Goal: Task Accomplishment & Management: Manage account settings

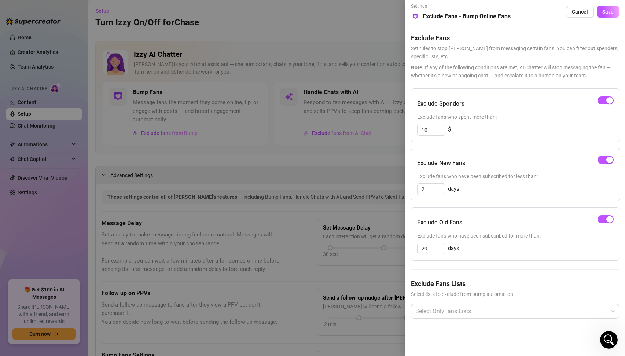
scroll to position [840, 0]
click at [432, 189] on input "2" at bounding box center [430, 189] width 27 height 11
click at [493, 181] on div "Exclude New Fans Exclude fans who have been subscribed for less than: 15 days" at bounding box center [515, 174] width 209 height 53
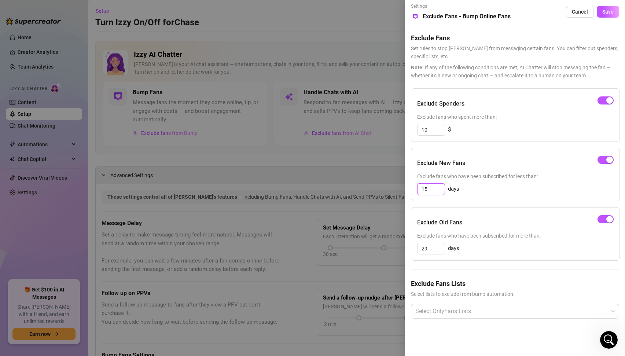
click at [432, 189] on input "15" at bounding box center [430, 189] width 27 height 11
type input "20"
click at [519, 165] on div "Exclude New Fans" at bounding box center [515, 163] width 196 height 18
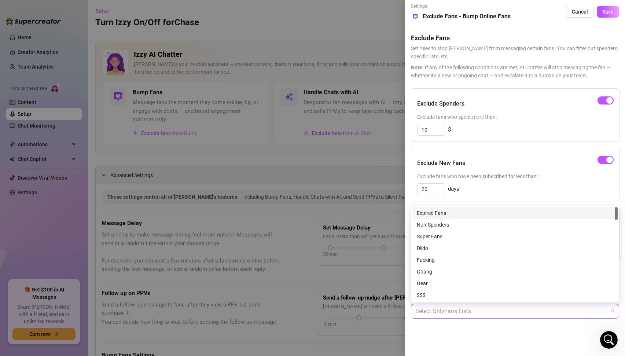
click at [494, 313] on div at bounding box center [510, 310] width 197 height 13
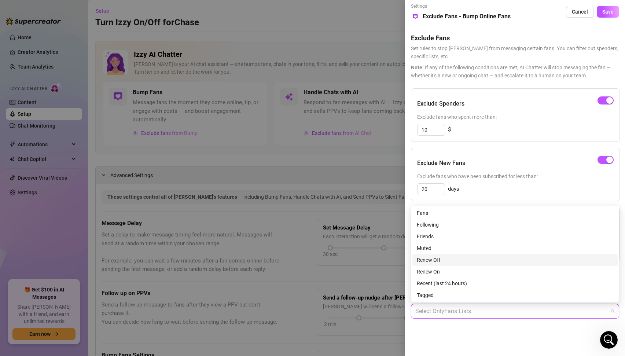
click at [436, 261] on div "Renew Off" at bounding box center [515, 260] width 196 height 8
click at [435, 259] on div "Renew Off" at bounding box center [512, 260] width 191 height 8
click at [435, 272] on div "Renew On" at bounding box center [515, 271] width 196 height 8
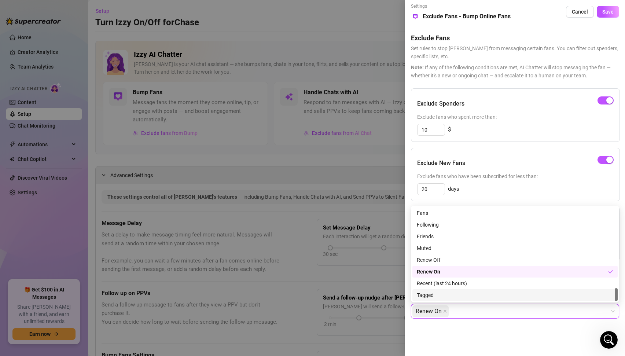
click at [458, 321] on div "Exclude Fans Lists Select lists to exclude from bump automation. Renew On Renew…" at bounding box center [515, 304] width 208 height 52
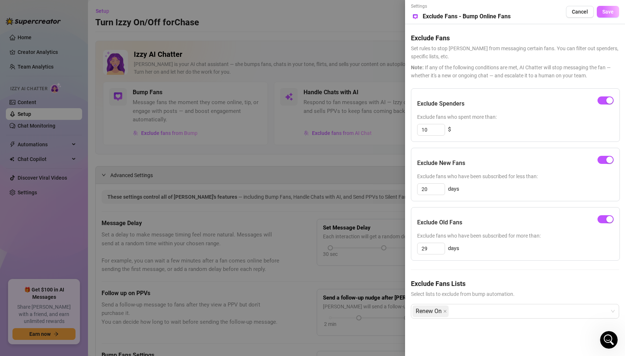
click at [608, 10] on span "Save" at bounding box center [607, 12] width 11 height 6
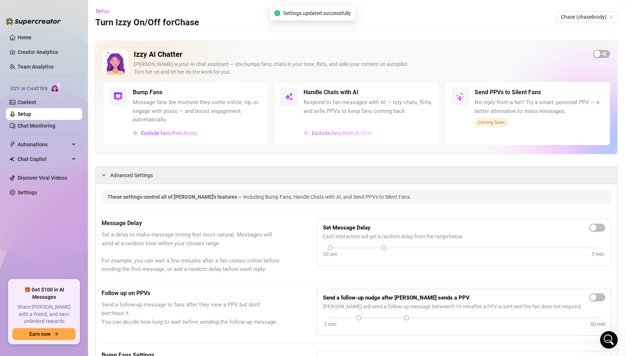
click at [340, 135] on span "Exclude fans from AI Chat" at bounding box center [342, 133] width 60 height 6
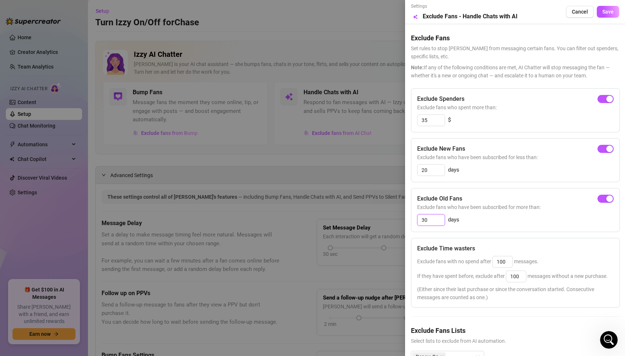
click at [432, 221] on input "30" at bounding box center [430, 219] width 27 height 11
type input "29"
click at [509, 223] on div "29 days" at bounding box center [515, 220] width 196 height 12
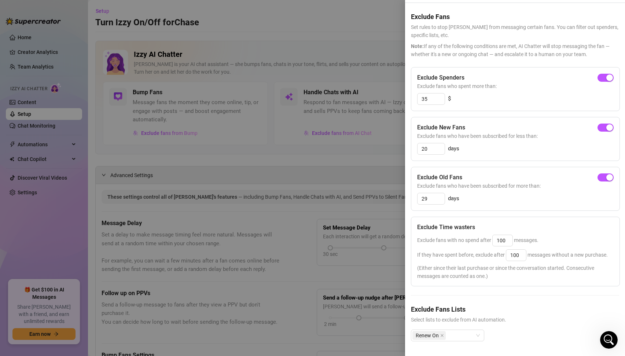
scroll to position [0, 0]
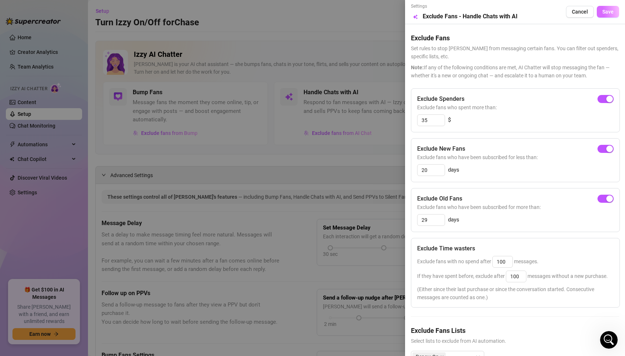
click at [610, 9] on span "Save" at bounding box center [607, 12] width 11 height 6
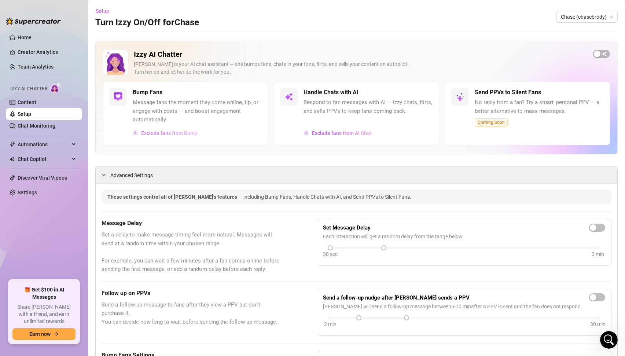
click at [173, 134] on span "Exclude fans from Bump" at bounding box center [169, 133] width 56 height 6
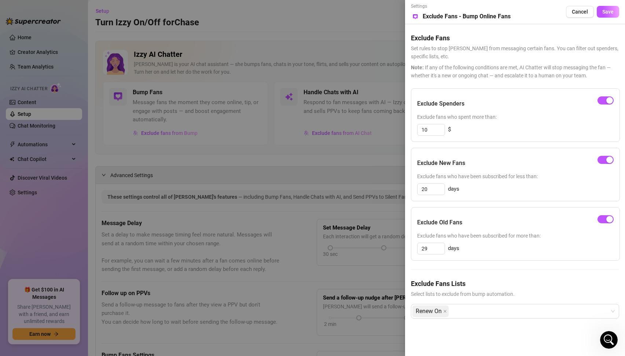
click at [234, 101] on div at bounding box center [312, 178] width 625 height 356
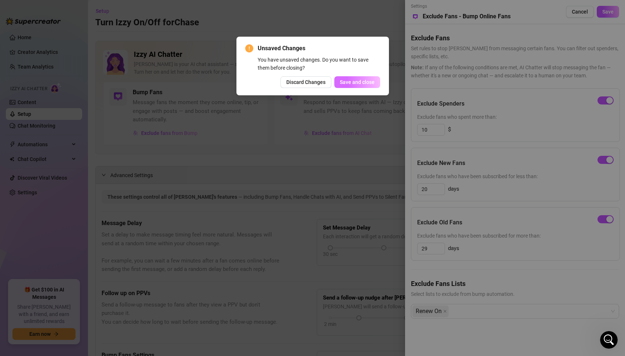
click at [361, 81] on span "Save and close" at bounding box center [357, 82] width 35 height 6
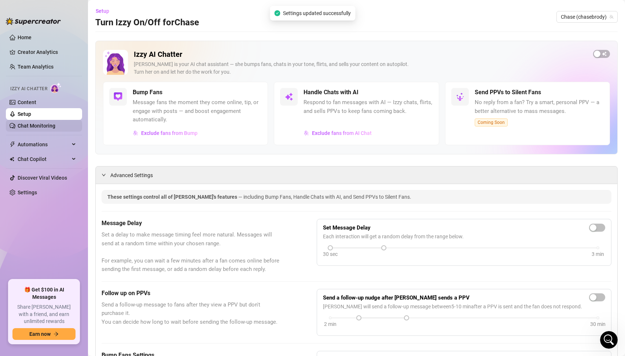
click at [24, 126] on link "Chat Monitoring" at bounding box center [37, 126] width 38 height 6
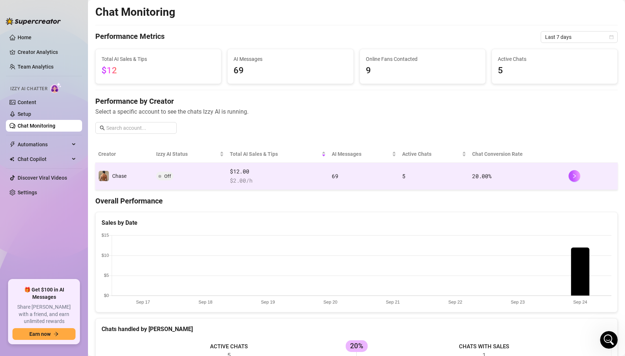
click at [162, 175] on span "Off" at bounding box center [164, 175] width 17 height 9
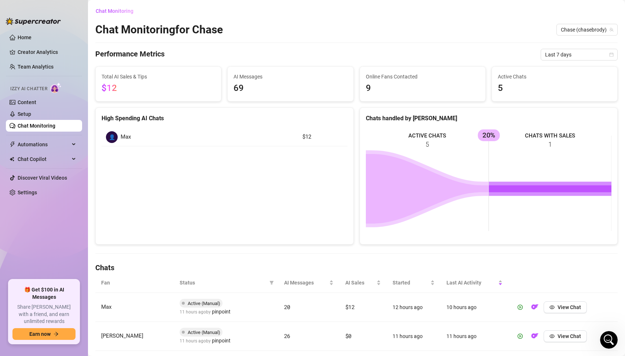
scroll to position [115, 0]
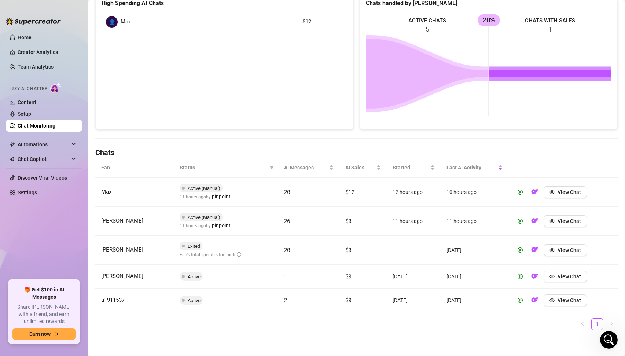
click at [192, 245] on span "Exited" at bounding box center [194, 245] width 12 height 5
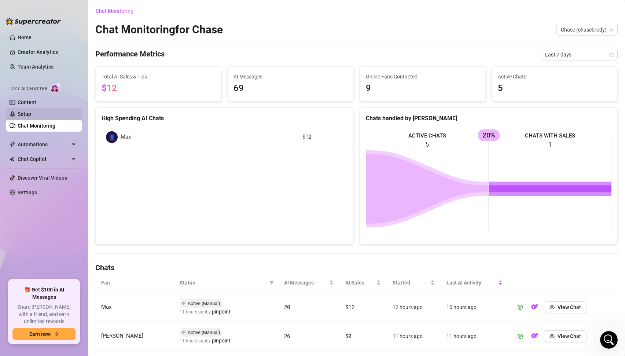
click at [25, 111] on link "Setup" at bounding box center [25, 114] width 14 height 6
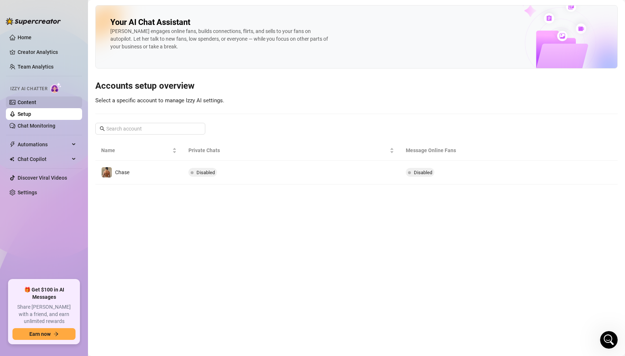
click at [34, 101] on link "Content" at bounding box center [27, 102] width 19 height 6
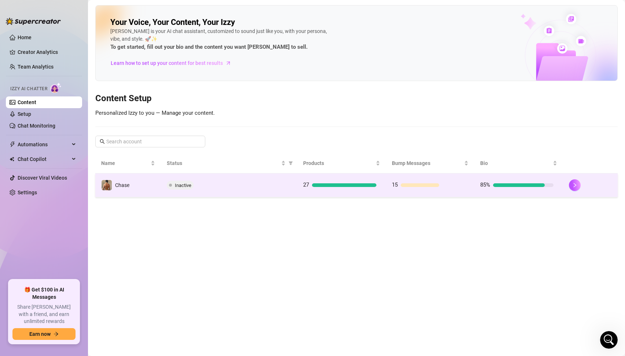
click at [182, 188] on span "Inactive" at bounding box center [183, 184] width 16 height 5
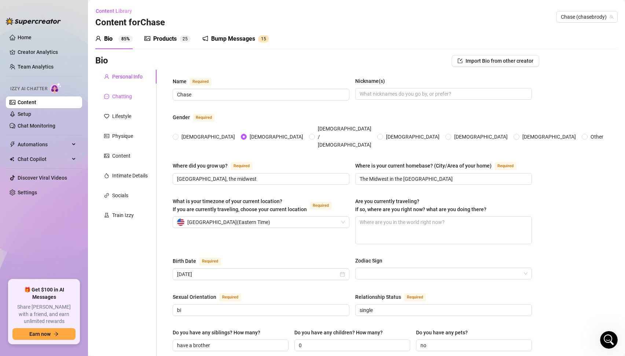
click at [114, 98] on div "Chatting" at bounding box center [122, 96] width 20 height 8
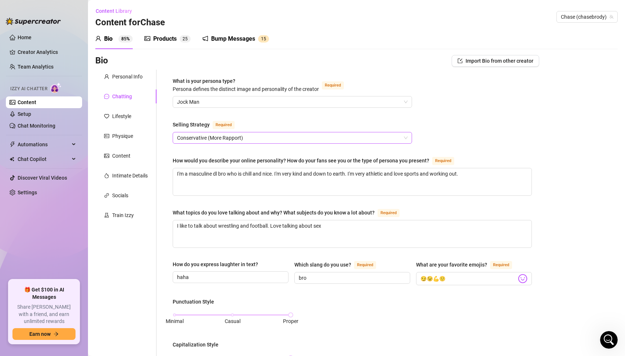
click at [225, 136] on span "Conservative (More Rapport)" at bounding box center [292, 137] width 230 height 11
click at [253, 115] on div "What is your persona type? [PERSON_NAME] defines the distinct image and persona…" at bounding box center [352, 343] width 359 height 532
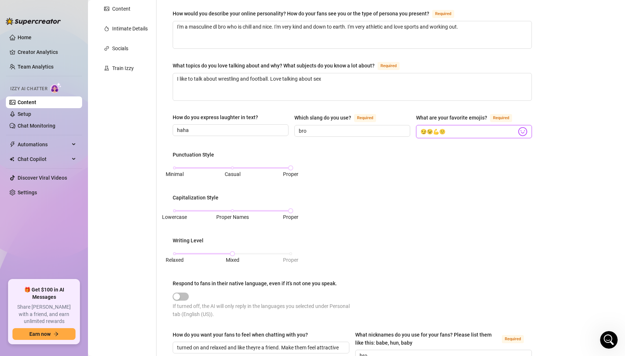
click at [454, 129] on input "😏😉💪🙂" at bounding box center [468, 132] width 96 height 10
click at [522, 133] on img at bounding box center [523, 132] width 10 height 10
click at [461, 132] on input "😏😉💪🙂" at bounding box center [468, 132] width 96 height 10
type input "😏😉💪🙂❤️😁"
click at [550, 207] on div "Bio Import Bio from other creator Personal Info Chatting Lifestyle Physique Con…" at bounding box center [356, 210] width 522 height 604
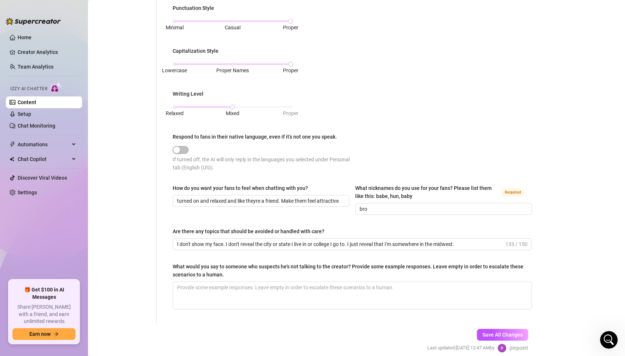
scroll to position [324, 0]
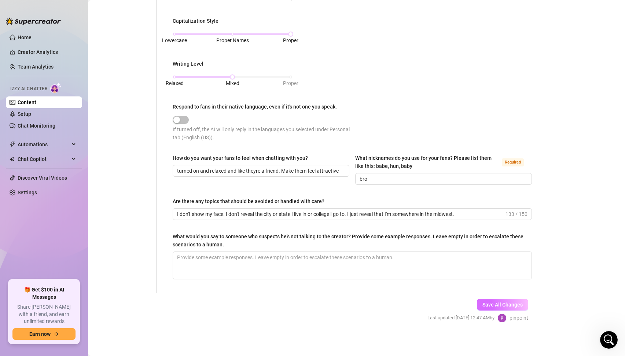
click at [500, 302] on span "Save All Changes" at bounding box center [502, 305] width 40 height 6
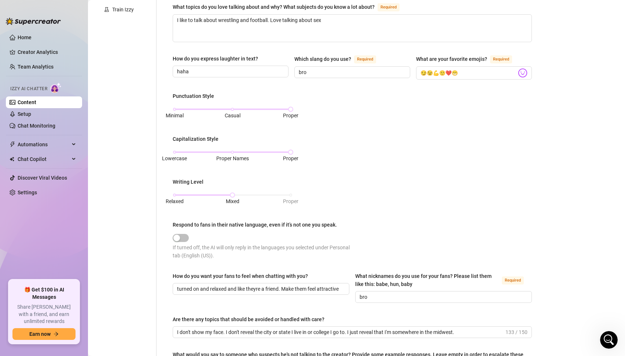
scroll to position [0, 0]
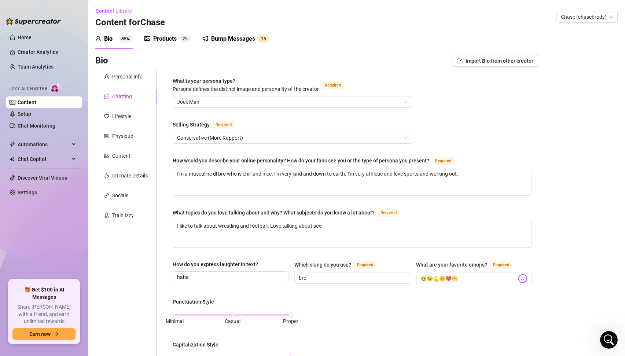
click at [35, 87] on span "Izzy AI Chatter" at bounding box center [28, 88] width 37 height 7
click at [18, 113] on link "Setup" at bounding box center [25, 114] width 14 height 6
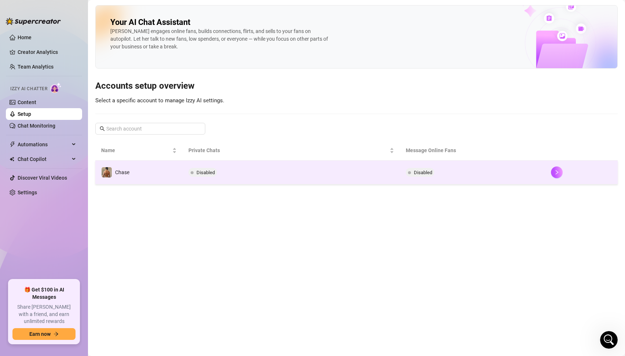
click at [208, 173] on span "Disabled" at bounding box center [205, 172] width 18 height 5
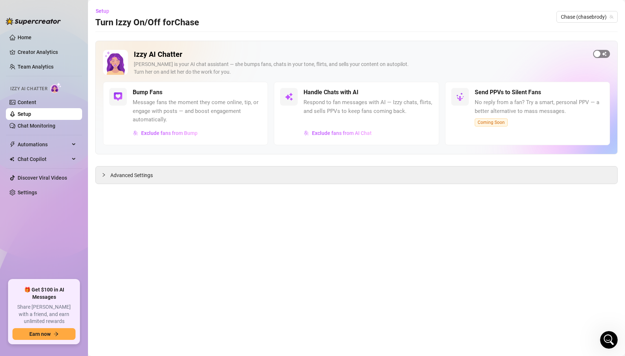
click at [602, 56] on span "button" at bounding box center [601, 54] width 17 height 8
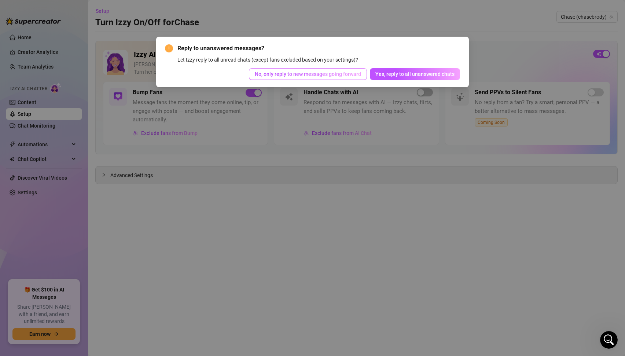
click at [309, 75] on span "No, only reply to new messages going forward" at bounding box center [308, 74] width 106 height 6
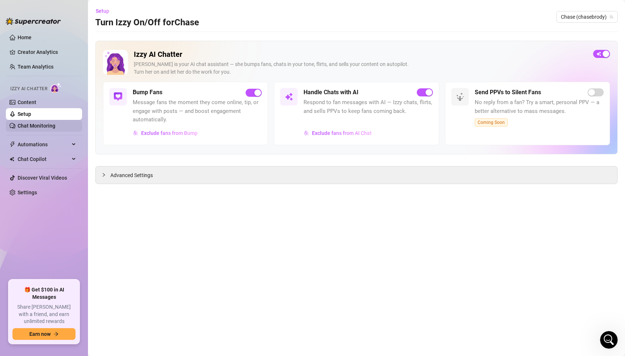
click at [43, 126] on link "Chat Monitoring" at bounding box center [37, 126] width 38 height 6
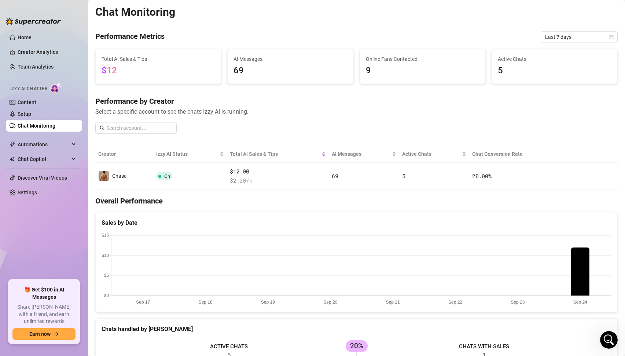
click at [254, 72] on span "69" at bounding box center [290, 71] width 114 height 14
click at [380, 62] on span "Online Fans Contacted" at bounding box center [423, 59] width 114 height 8
click at [501, 64] on span "5" at bounding box center [555, 71] width 114 height 14
click at [498, 70] on span "5" at bounding box center [555, 71] width 114 height 14
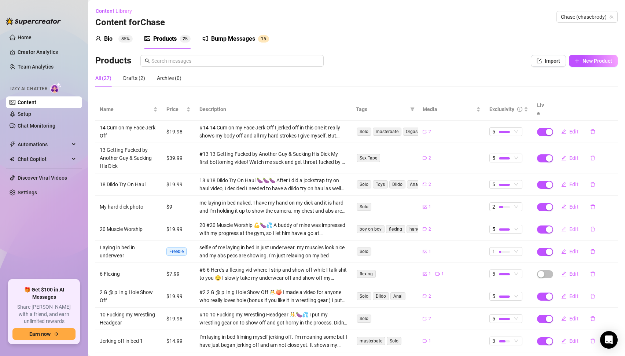
click at [572, 226] on span "Edit" at bounding box center [573, 229] width 9 height 6
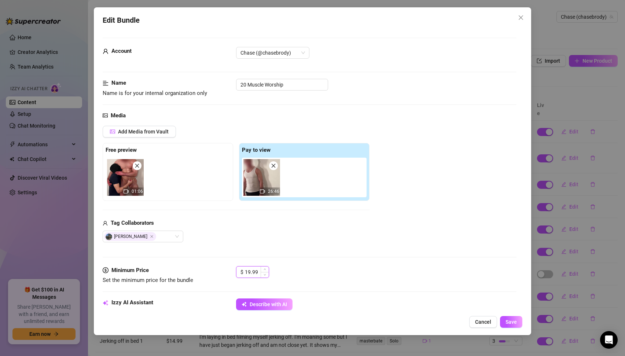
click at [254, 274] on input "19.99" at bounding box center [257, 271] width 24 height 11
type input "24.99"
click at [509, 320] on span "Save" at bounding box center [510, 322] width 11 height 6
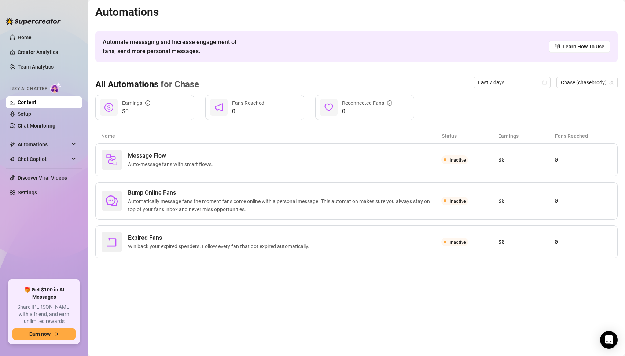
click at [32, 89] on span "Izzy AI Chatter" at bounding box center [28, 88] width 37 height 7
click at [25, 115] on link "Setup" at bounding box center [25, 114] width 14 height 6
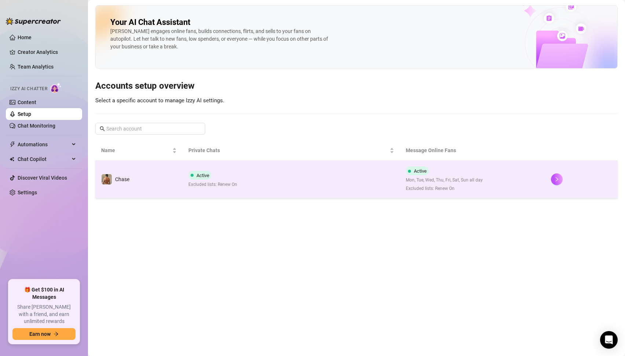
click at [228, 175] on div "Active Excluded lists: Renew On" at bounding box center [212, 179] width 49 height 17
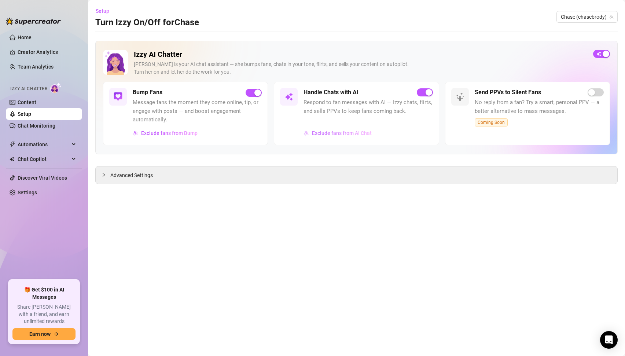
click at [341, 135] on span "Exclude fans from AI Chat" at bounding box center [342, 133] width 60 height 6
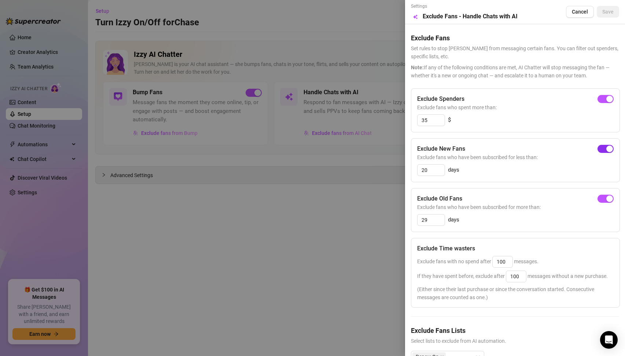
click at [605, 149] on button "button" at bounding box center [605, 149] width 16 height 8
click at [606, 16] on button "Save" at bounding box center [608, 12] width 22 height 12
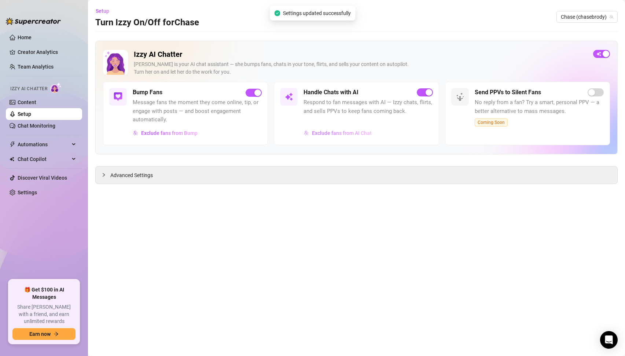
click at [331, 132] on span "Exclude fans from AI Chat" at bounding box center [342, 133] width 60 height 6
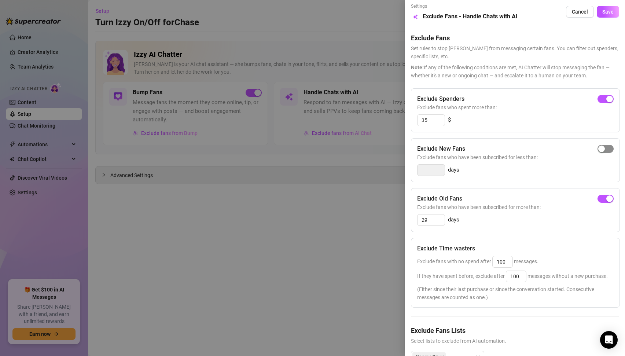
click at [605, 147] on span "button" at bounding box center [605, 149] width 16 height 8
click at [432, 173] on input "3" at bounding box center [430, 170] width 27 height 11
type input "2"
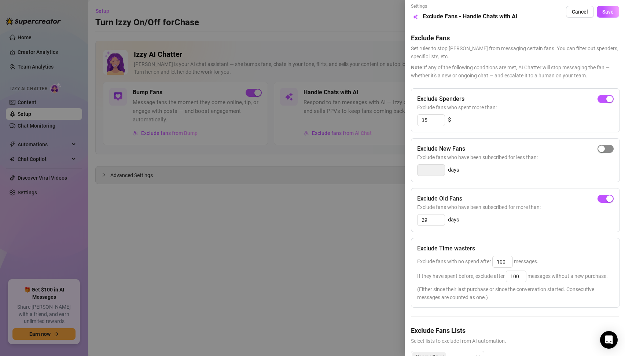
click at [606, 145] on span "button" at bounding box center [605, 149] width 16 height 8
click at [435, 167] on input "3" at bounding box center [430, 170] width 27 height 11
type input "15"
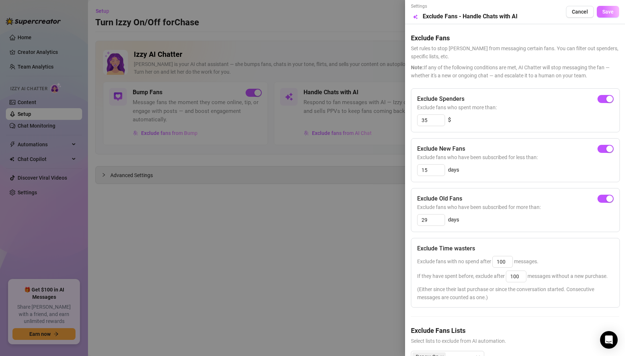
click at [612, 10] on span "Save" at bounding box center [607, 12] width 11 height 6
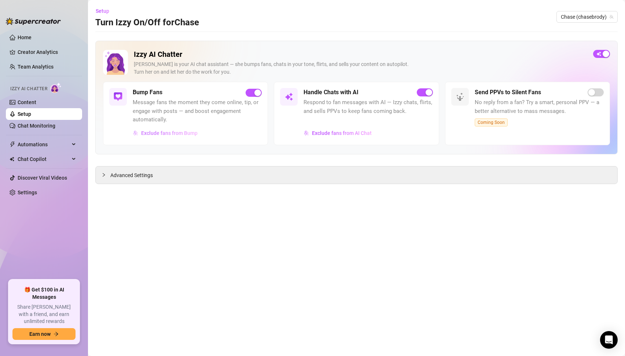
click at [182, 132] on span "Exclude fans from Bump" at bounding box center [169, 133] width 56 height 6
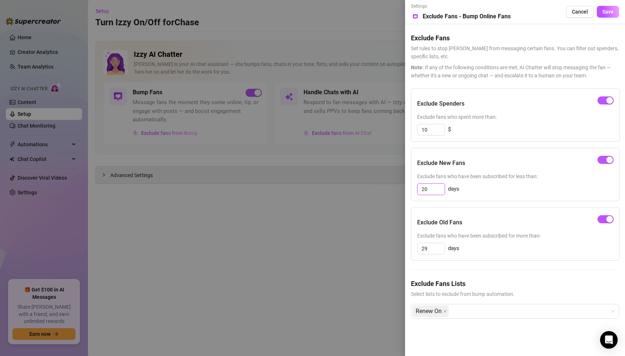
click at [428, 192] on input "20" at bounding box center [430, 189] width 27 height 11
type input "15"
click at [612, 11] on span "Save" at bounding box center [607, 12] width 11 height 6
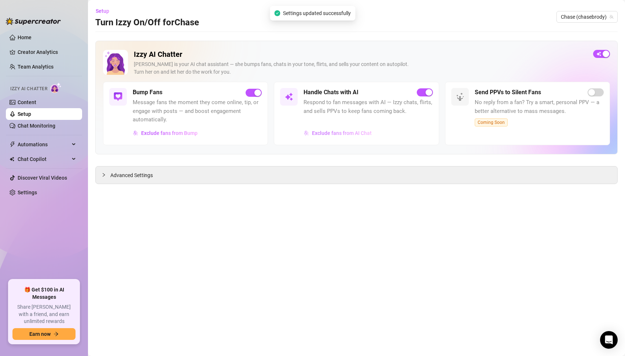
click at [353, 132] on span "Exclude fans from AI Chat" at bounding box center [342, 133] width 60 height 6
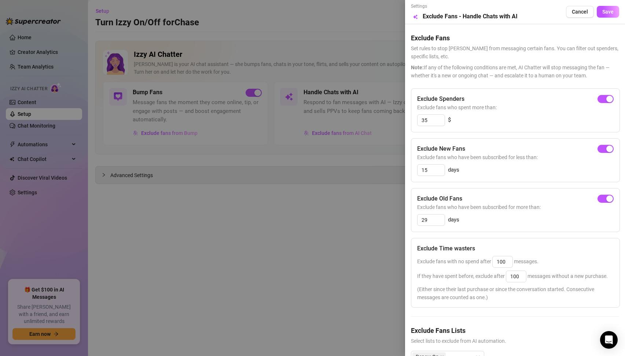
scroll to position [21, 0]
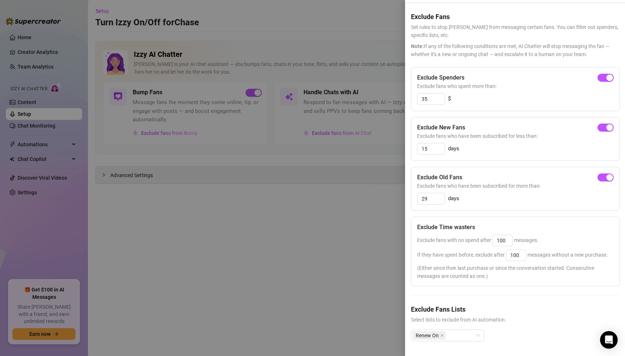
click at [317, 220] on div at bounding box center [312, 178] width 625 height 356
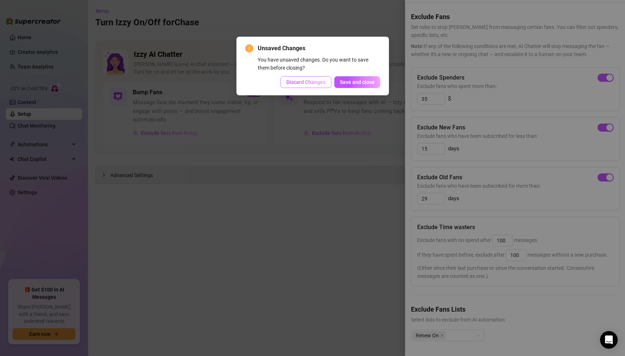
click at [314, 85] on span "Discard Changes" at bounding box center [305, 82] width 39 height 6
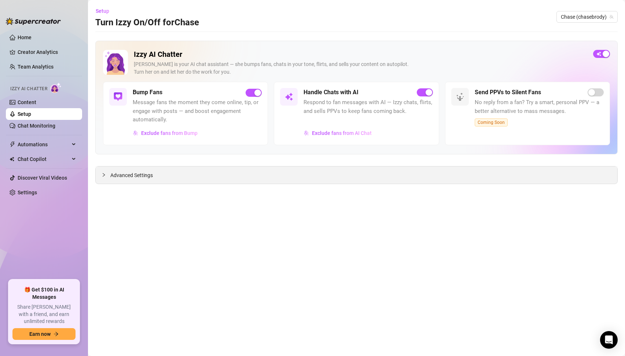
click at [153, 179] on div "Advanced Settings" at bounding box center [356, 174] width 521 height 17
click at [142, 173] on span "Advanced Settings" at bounding box center [131, 175] width 43 height 8
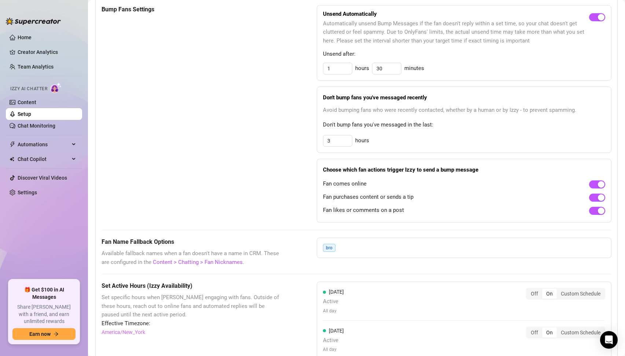
scroll to position [379, 0]
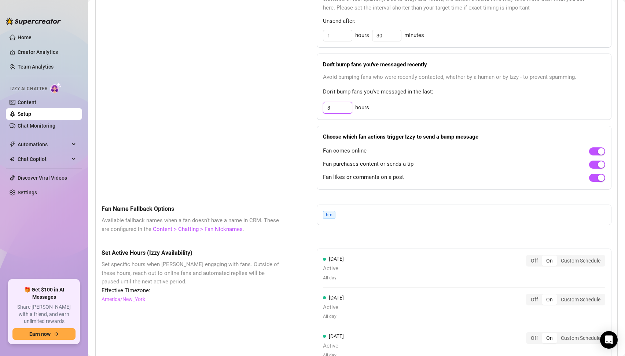
click at [335, 112] on input "3" at bounding box center [337, 107] width 29 height 11
type input "10"
click at [245, 141] on div "Bump Fans Settings" at bounding box center [190, 80] width 178 height 217
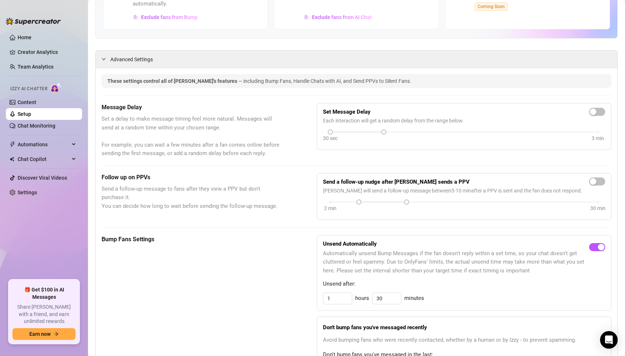
scroll to position [0, 0]
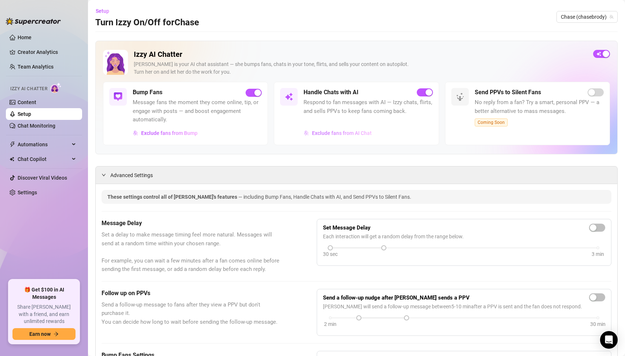
click at [345, 131] on span "Exclude fans from AI Chat" at bounding box center [342, 133] width 60 height 6
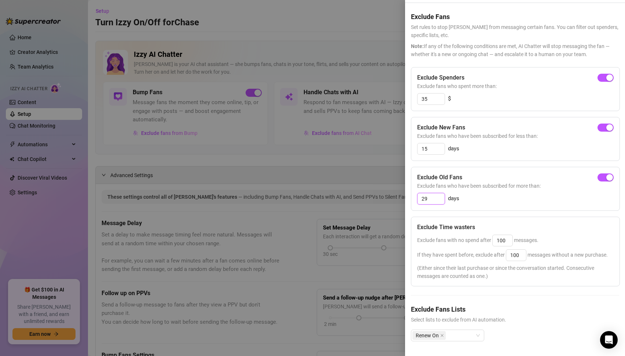
click at [428, 197] on input "29" at bounding box center [430, 198] width 27 height 11
type input "28"
click at [431, 149] on input "15" at bounding box center [430, 148] width 27 height 11
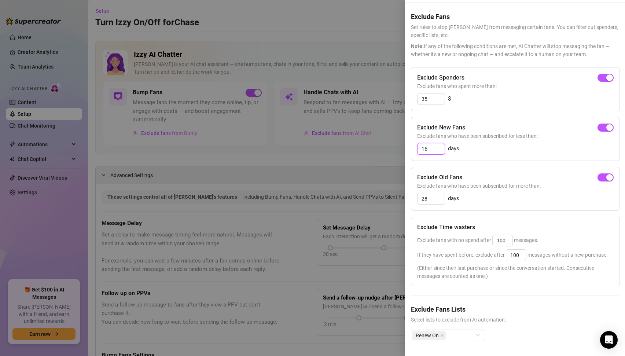
type input "16"
click at [534, 145] on div "16 days" at bounding box center [515, 149] width 196 height 12
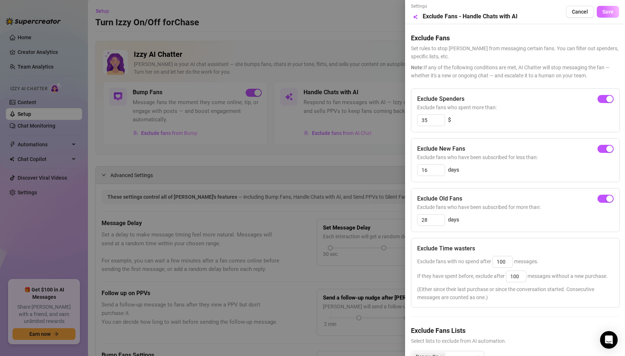
click at [610, 13] on span "Save" at bounding box center [607, 12] width 11 height 6
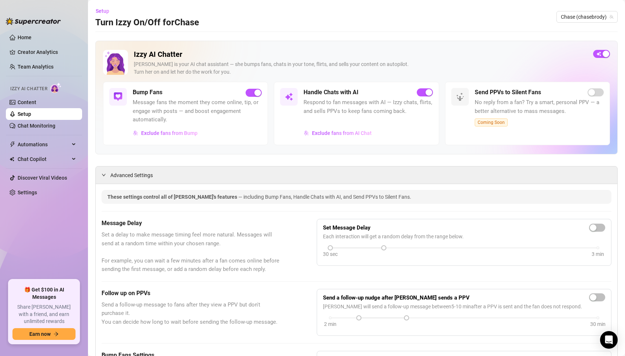
scroll to position [0, 0]
click at [185, 133] on span "Exclude fans from Bump" at bounding box center [169, 133] width 56 height 6
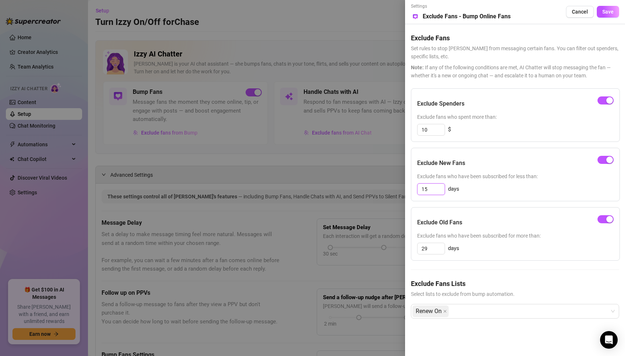
click at [431, 188] on input "15" at bounding box center [430, 189] width 27 height 11
type input "16"
click at [432, 249] on input "29" at bounding box center [430, 248] width 27 height 11
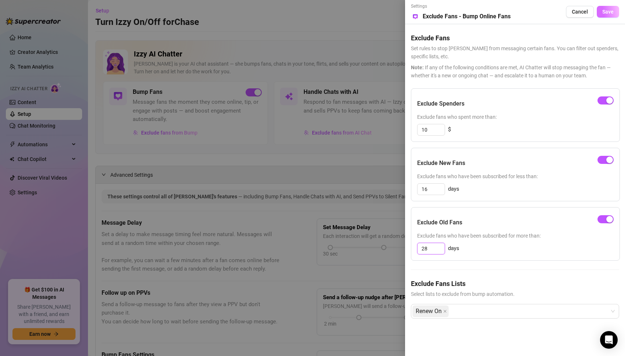
type input "28"
click at [610, 11] on span "Save" at bounding box center [607, 12] width 11 height 6
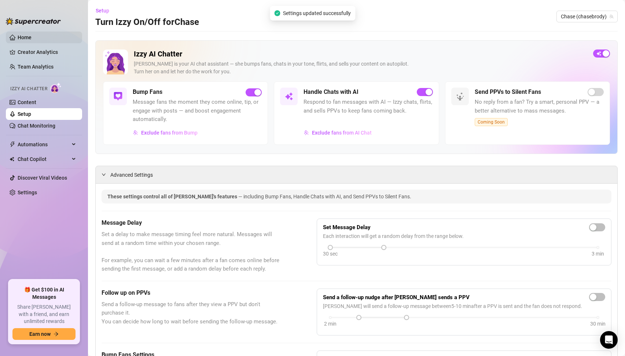
click at [25, 36] on link "Home" at bounding box center [25, 37] width 14 height 6
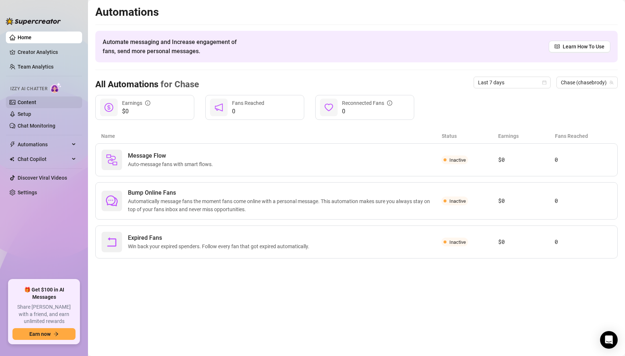
click at [18, 100] on link "Content" at bounding box center [27, 102] width 19 height 6
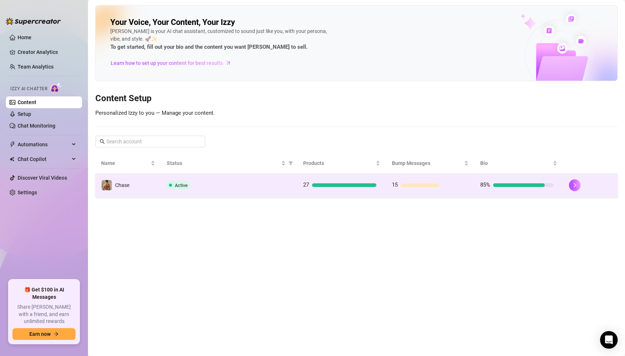
click at [144, 185] on td "Chase" at bounding box center [128, 185] width 66 height 24
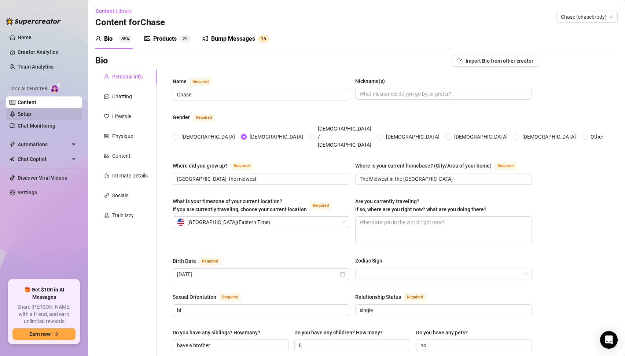
click at [18, 114] on link "Setup" at bounding box center [25, 114] width 14 height 6
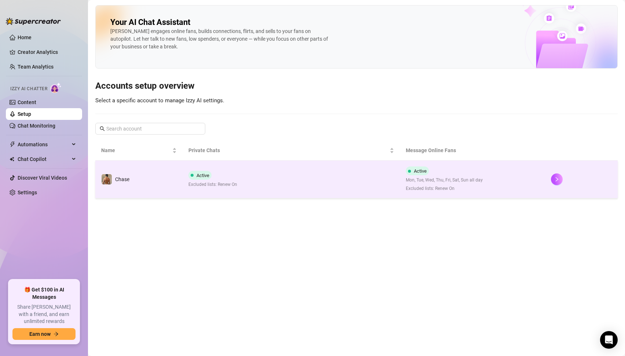
click at [199, 174] on span "Active" at bounding box center [202, 175] width 13 height 5
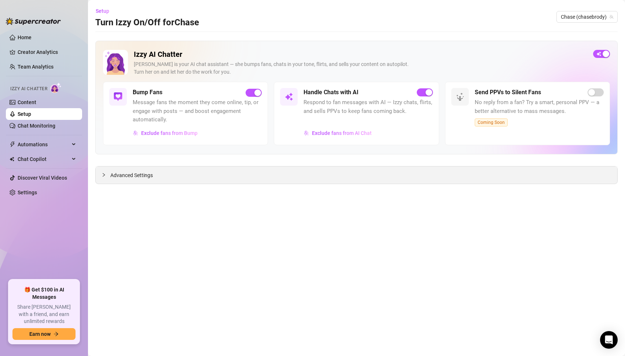
click at [139, 180] on div "Advanced Settings" at bounding box center [356, 174] width 521 height 17
click at [136, 175] on span "Advanced Settings" at bounding box center [131, 175] width 43 height 8
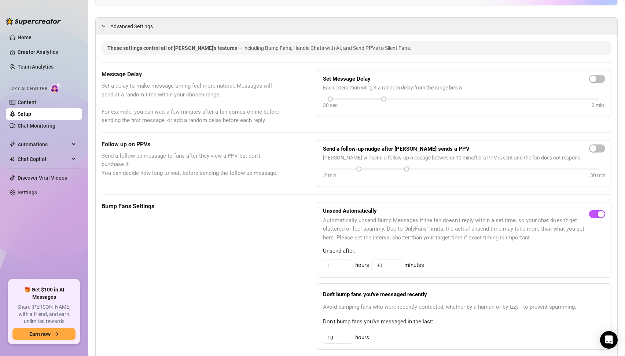
scroll to position [115, 0]
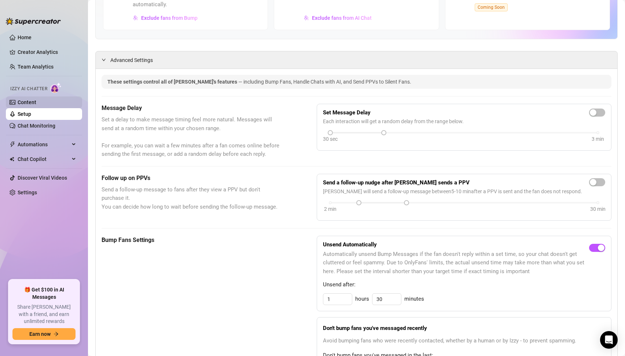
click at [22, 105] on link "Content" at bounding box center [27, 102] width 19 height 6
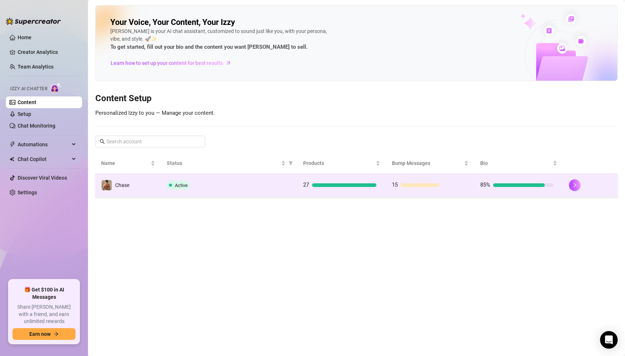
click at [212, 187] on div "Active" at bounding box center [229, 185] width 125 height 9
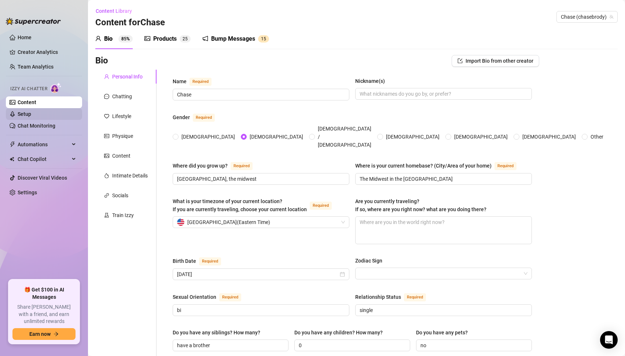
click at [29, 115] on link "Setup" at bounding box center [25, 114] width 14 height 6
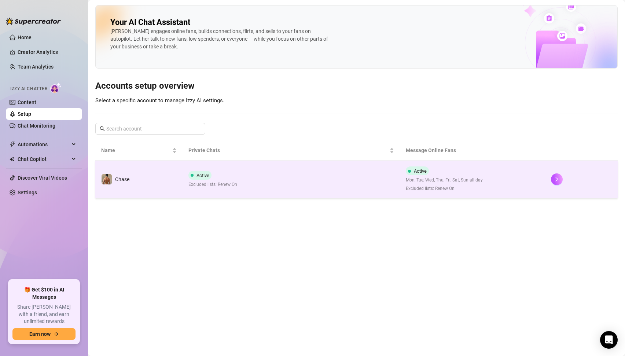
click at [236, 187] on span "Excluded lists: Renew On" at bounding box center [212, 184] width 49 height 7
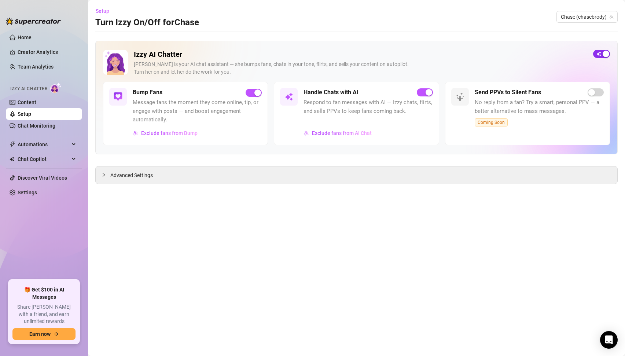
click at [605, 53] on div "button" at bounding box center [605, 54] width 7 height 7
click at [428, 92] on div "button" at bounding box center [428, 92] width 7 height 7
click at [133, 176] on span "Advanced Settings" at bounding box center [131, 175] width 43 height 8
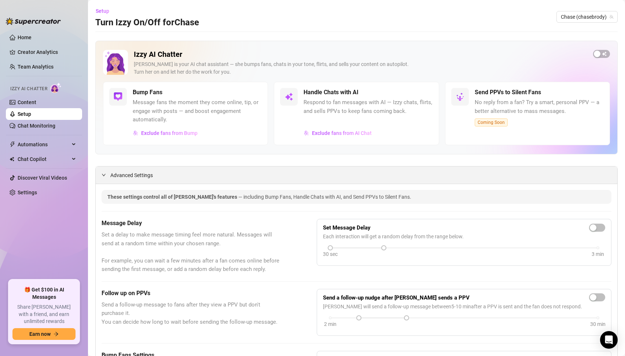
click at [104, 176] on icon "expanded" at bounding box center [103, 175] width 4 height 4
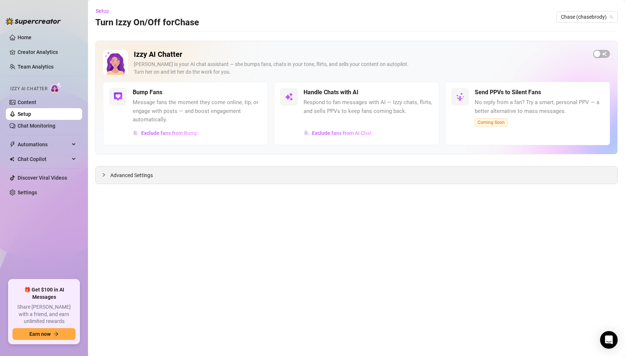
click at [112, 175] on span "Advanced Settings" at bounding box center [131, 175] width 43 height 8
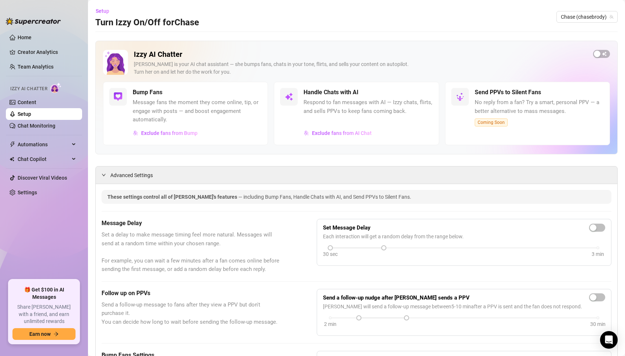
click at [237, 230] on div "Message Delay Set a delay to make message timing feel more natural. Messages wi…" at bounding box center [190, 246] width 178 height 55
click at [40, 144] on span "Automations" at bounding box center [44, 145] width 52 height 12
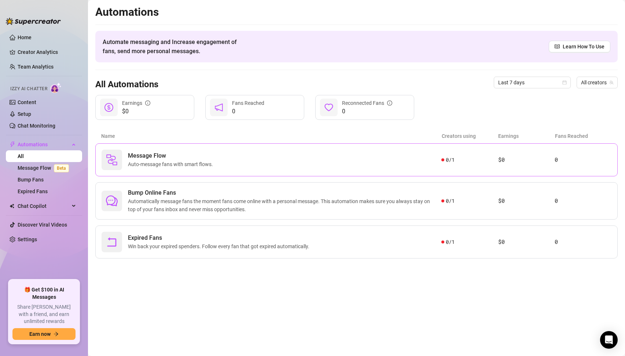
click at [166, 158] on span "Message Flow" at bounding box center [172, 155] width 88 height 9
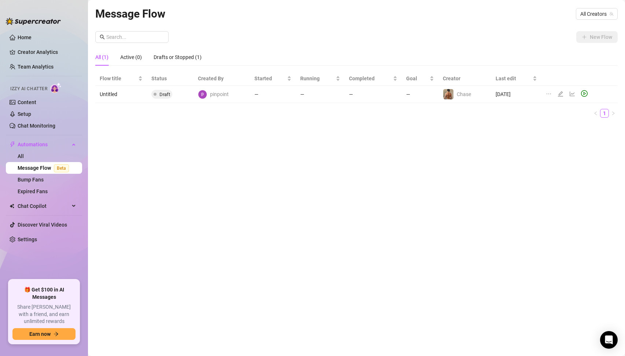
click at [220, 94] on span "pinpoint" at bounding box center [219, 94] width 19 height 8
click at [123, 93] on td "Untitled" at bounding box center [121, 94] width 52 height 17
click at [584, 93] on icon "play-circle" at bounding box center [584, 93] width 3 height 3
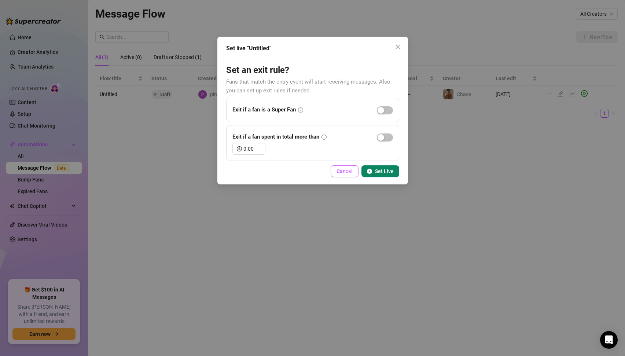
click at [345, 172] on span "Cancel" at bounding box center [344, 171] width 16 height 6
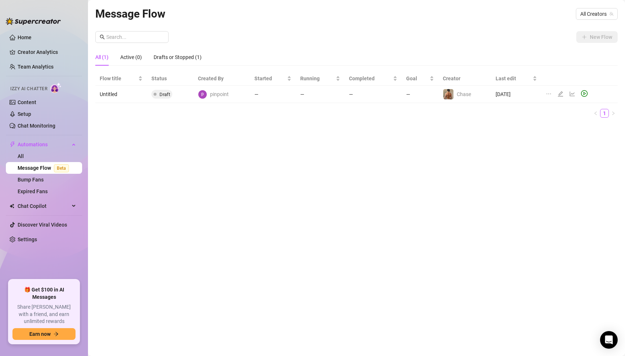
click at [107, 92] on td "Untitled" at bounding box center [121, 94] width 52 height 17
click at [152, 91] on td "Draft" at bounding box center [170, 94] width 47 height 17
click at [218, 91] on span "pinpoint" at bounding box center [219, 94] width 19 height 8
click at [561, 92] on icon "edit" at bounding box center [560, 93] width 5 height 5
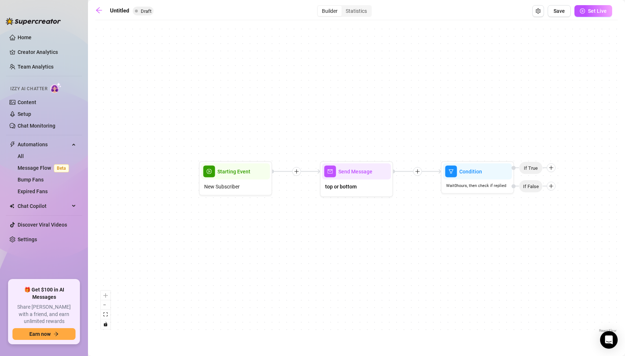
click at [329, 116] on div "Condition Wait 0 hours, then check if replied If False If True Send Message top…" at bounding box center [356, 179] width 522 height 310
click at [243, 174] on span "Starting Event" at bounding box center [233, 171] width 33 height 8
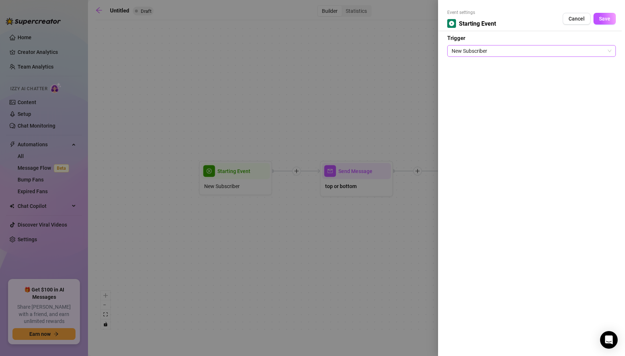
click at [561, 51] on span "New Subscriber" at bounding box center [531, 50] width 160 height 11
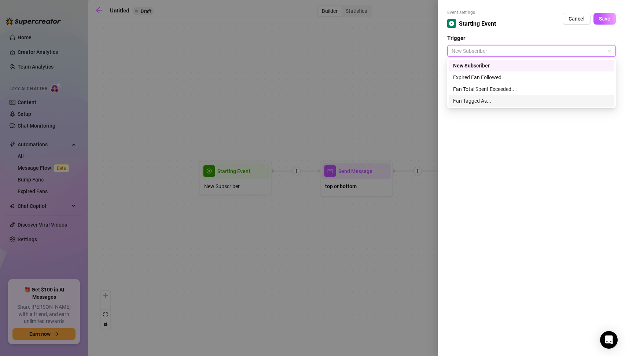
click at [500, 135] on div "Event settings Starting Event Cancel Save Trigger New Subscriber" at bounding box center [531, 178] width 187 height 356
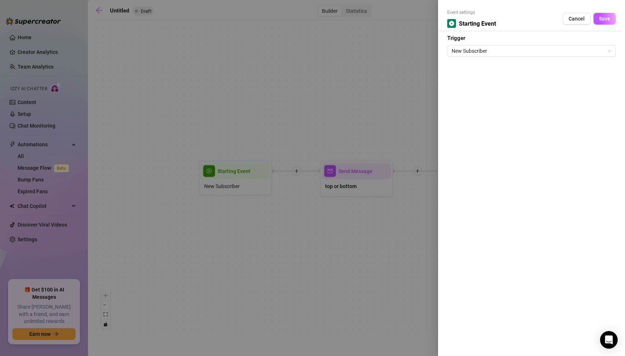
click at [310, 106] on div at bounding box center [312, 178] width 625 height 356
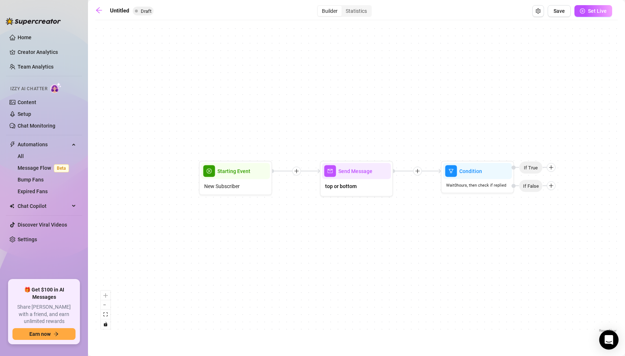
click at [612, 340] on icon "Open Intercom Messenger" at bounding box center [608, 340] width 8 height 10
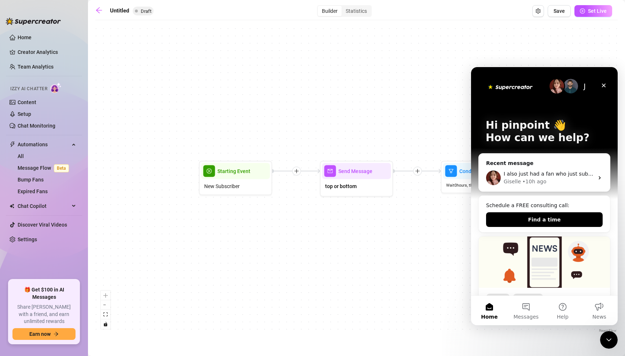
click at [420, 269] on div "Condition Wait 0 hours, then check if replied If False If True Send Message top…" at bounding box center [356, 179] width 522 height 310
click at [604, 85] on icon "Close" at bounding box center [604, 86] width 4 height 4
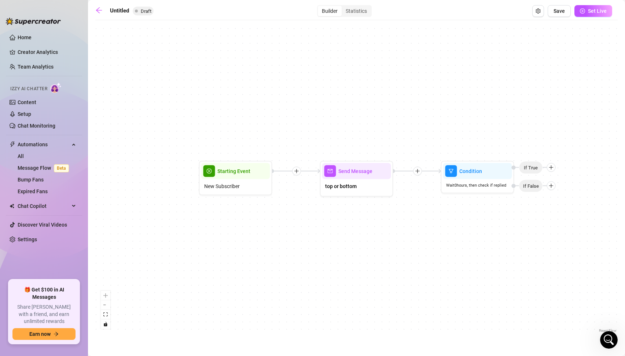
click at [139, 187] on div "Condition Wait 0 hours, then check if replied If False If True Send Message top…" at bounding box center [356, 179] width 522 height 310
